Goal: Check status

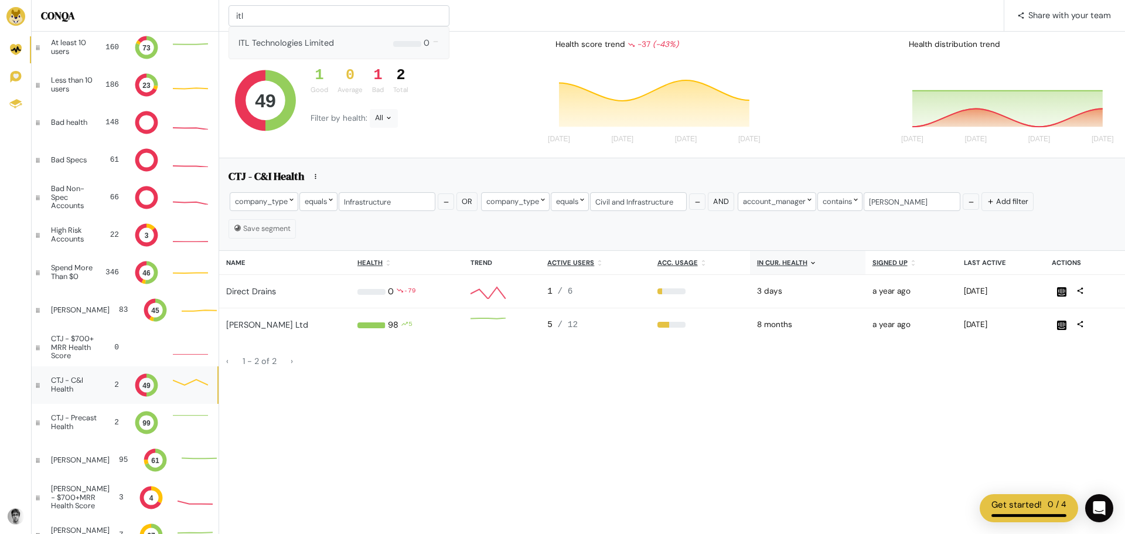
type input "itl"
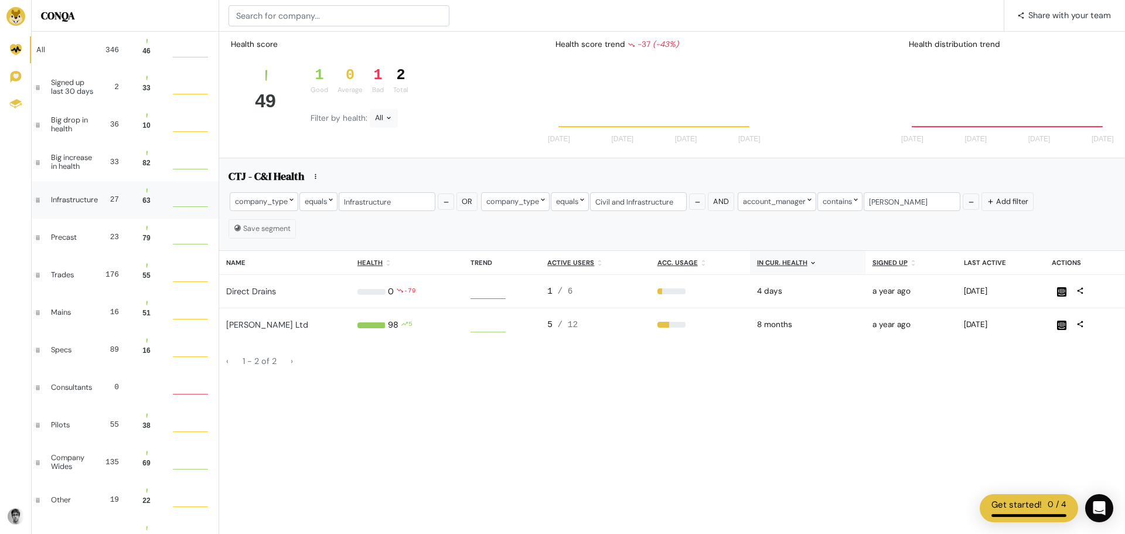
scroll to position [23, 26]
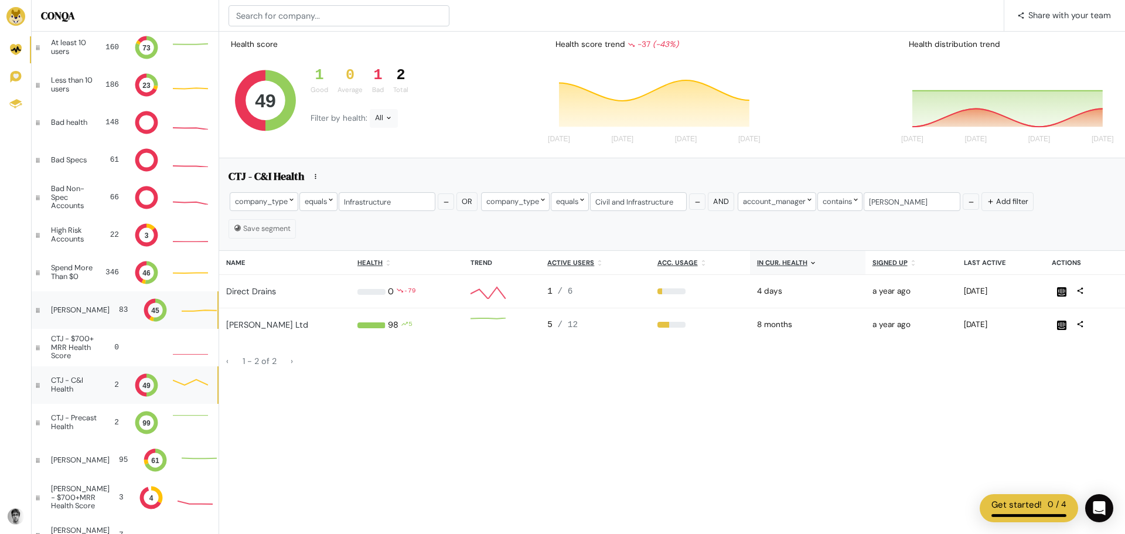
click at [76, 312] on div "[PERSON_NAME]" at bounding box center [80, 310] width 59 height 8
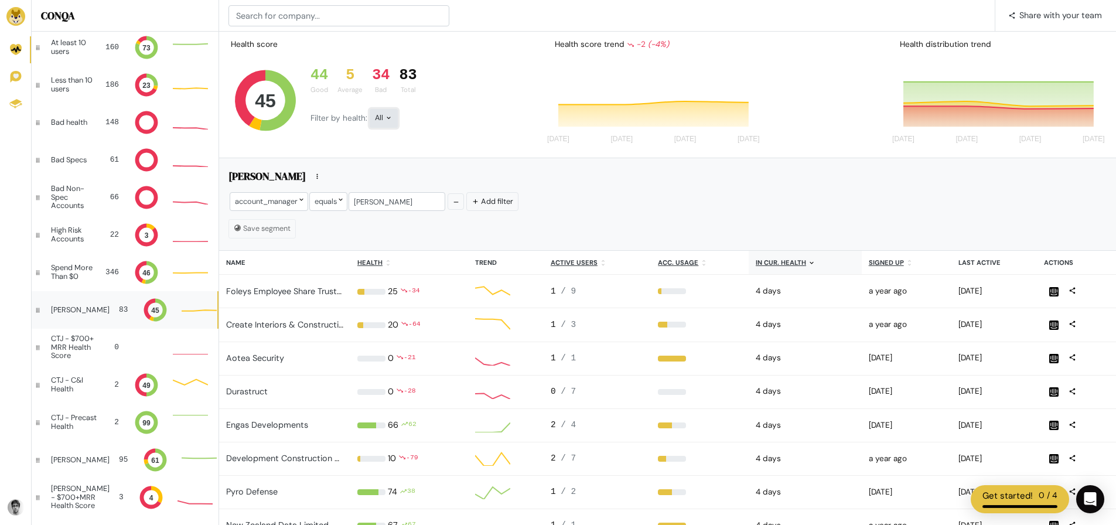
click at [379, 118] on div "All" at bounding box center [384, 118] width 28 height 19
click at [405, 227] on button "Bad" at bounding box center [402, 223] width 65 height 27
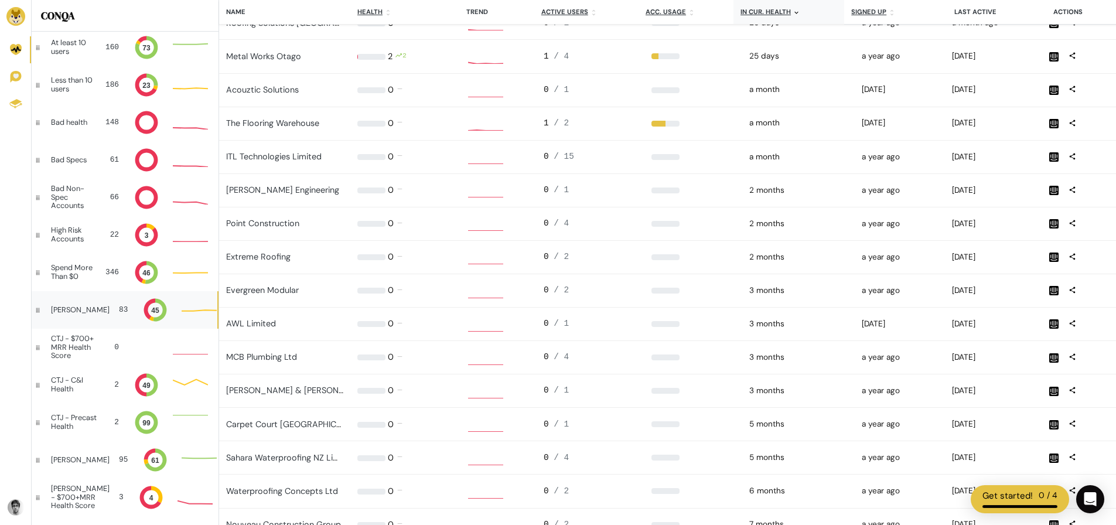
click at [761, 157] on div "a month" at bounding box center [798, 157] width 99 height 12
click at [752, 163] on td "a month" at bounding box center [798, 156] width 113 height 33
